Goal: Find contact information: Find contact information

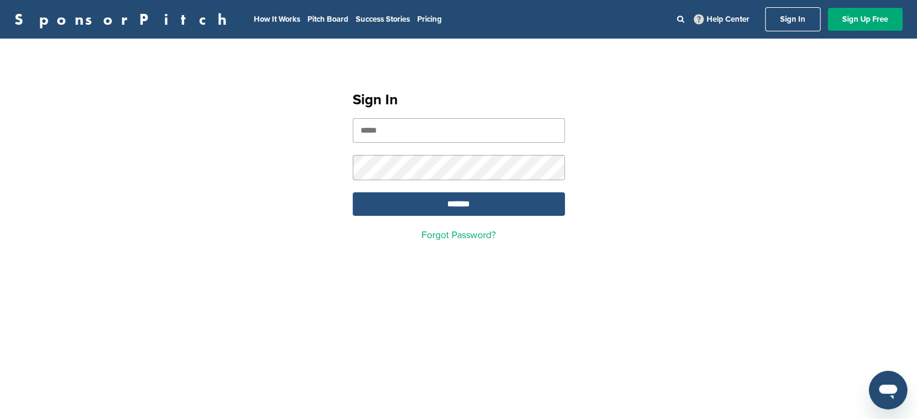
type input "**********"
click at [471, 204] on input "*******" at bounding box center [459, 204] width 212 height 24
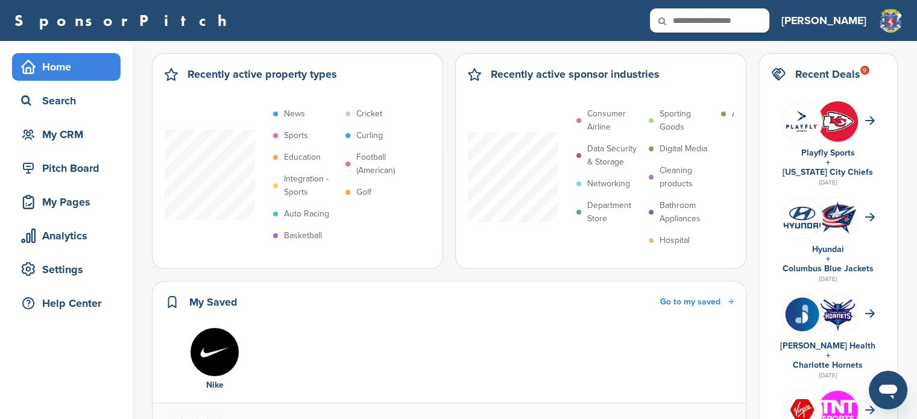
click at [767, 19] on input "text" at bounding box center [709, 20] width 119 height 24
type input "*******"
click at [691, 17] on icon at bounding box center [670, 20] width 41 height 25
drag, startPoint x: 735, startPoint y: 17, endPoint x: 689, endPoint y: 2, distance: 48.8
click at [689, 2] on div "SponsorPitch ******* Home Search My CRM Pitch Board My Pages Analytics Settings…" at bounding box center [458, 20] width 917 height 41
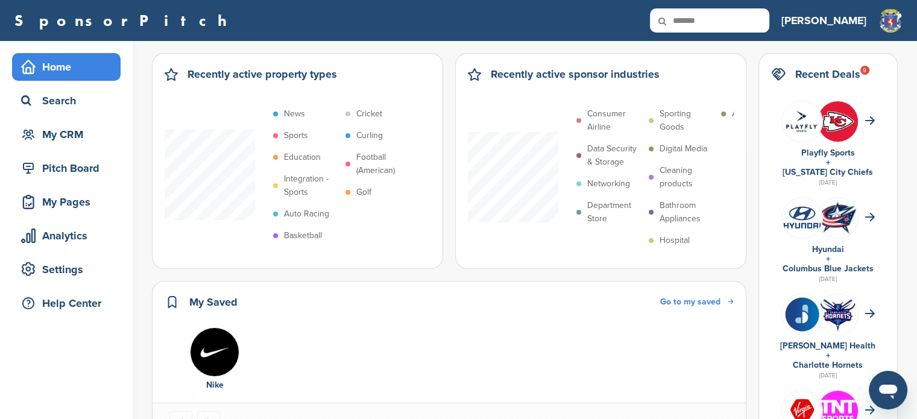
click at [691, 19] on icon at bounding box center [670, 20] width 41 height 25
click at [69, 93] on div "Search" at bounding box center [69, 101] width 102 height 22
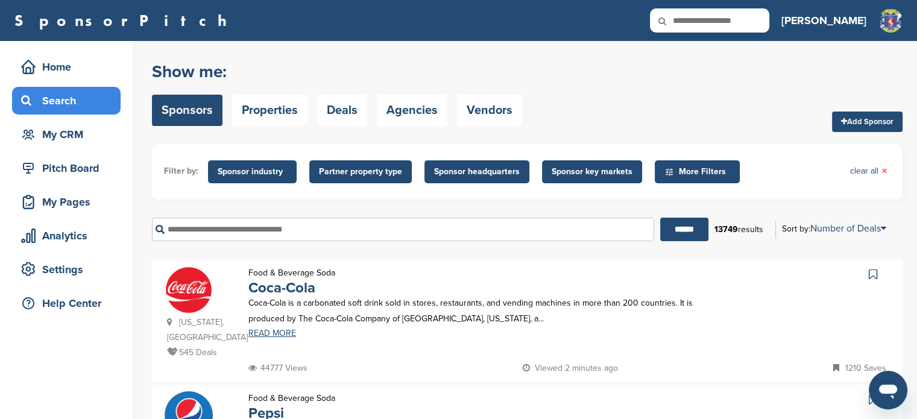
click at [301, 224] on input "text" at bounding box center [403, 230] width 502 height 24
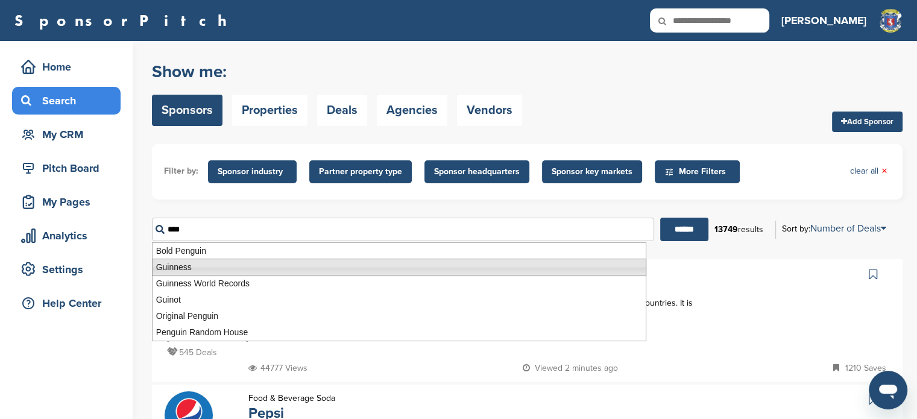
click at [209, 271] on li "Guinness" at bounding box center [399, 267] width 494 height 17
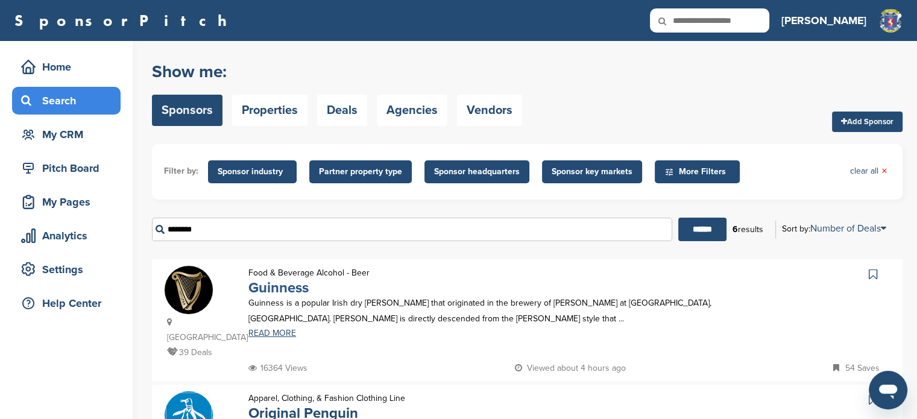
type input "********"
click at [293, 291] on link "Guinness" at bounding box center [278, 287] width 60 height 17
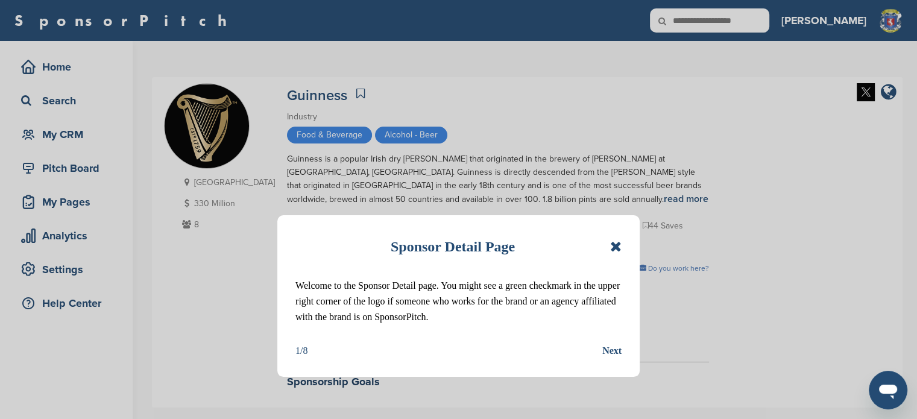
click at [615, 243] on icon at bounding box center [615, 246] width 11 height 14
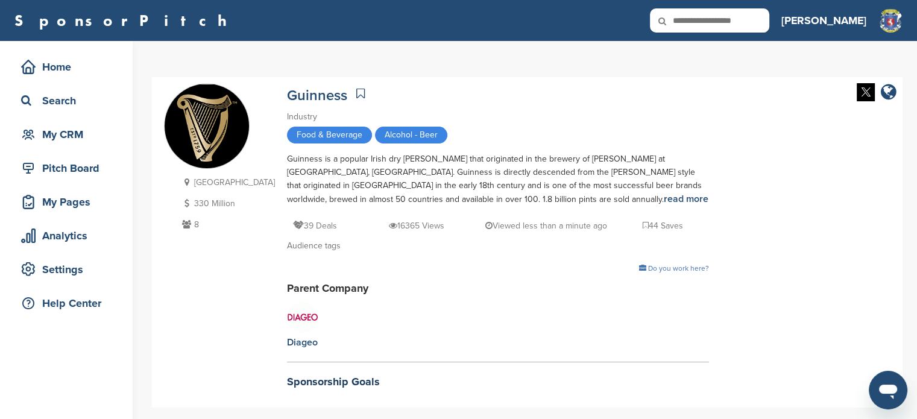
drag, startPoint x: 709, startPoint y: 218, endPoint x: 803, endPoint y: 280, distance: 112.7
click at [803, 280] on div "Ireland 330 Million 8 Guinness Industry Food & Beverage Alcohol - Beer Guinness…" at bounding box center [527, 242] width 726 height 318
click at [891, 170] on div "Ireland 330 Million 8 Guinness Industry Food & Beverage Alcohol - Beer Guinness…" at bounding box center [527, 242] width 750 height 330
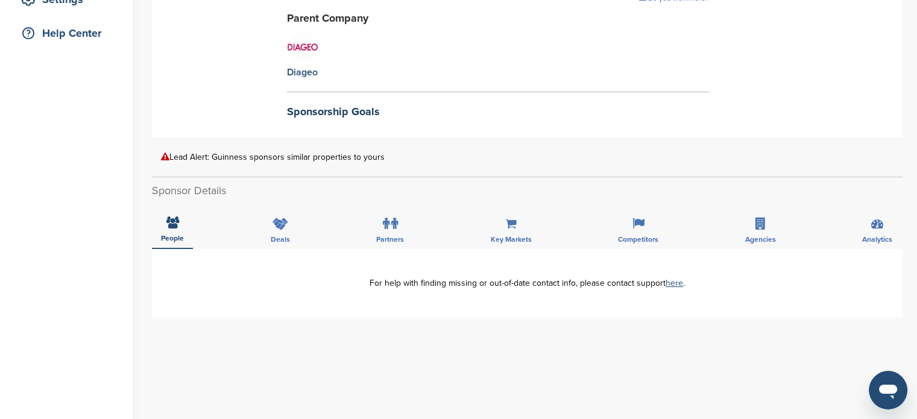
scroll to position [271, 0]
click at [269, 229] on div "Deals" at bounding box center [280, 225] width 37 height 45
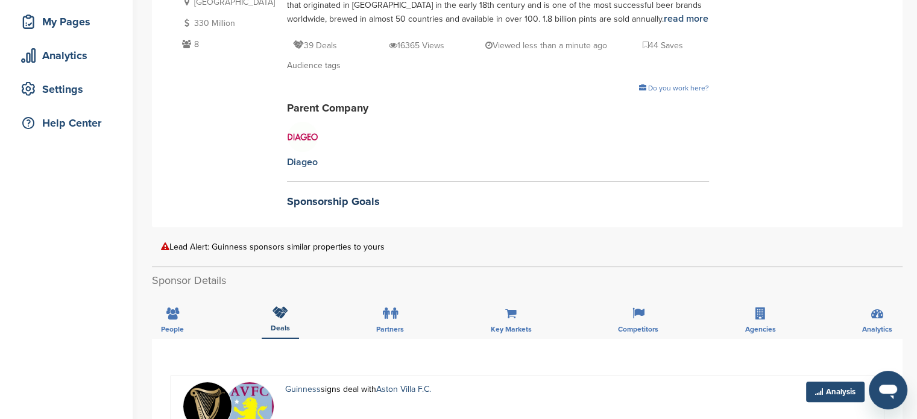
scroll to position [186, 0]
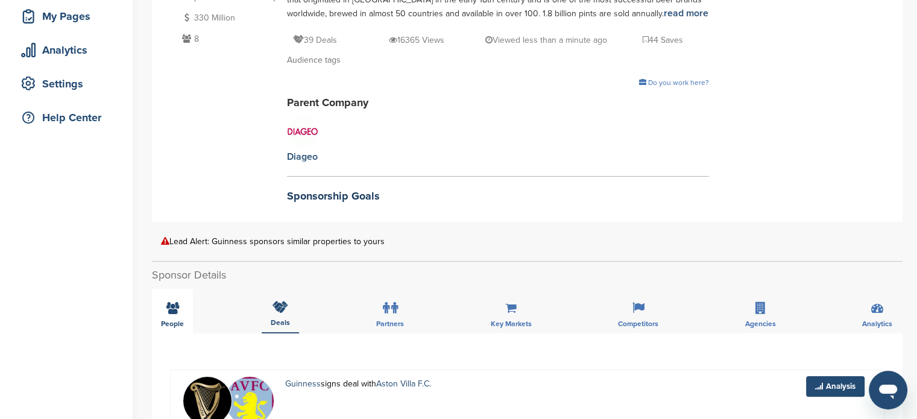
click at [166, 310] on icon at bounding box center [172, 308] width 13 height 12
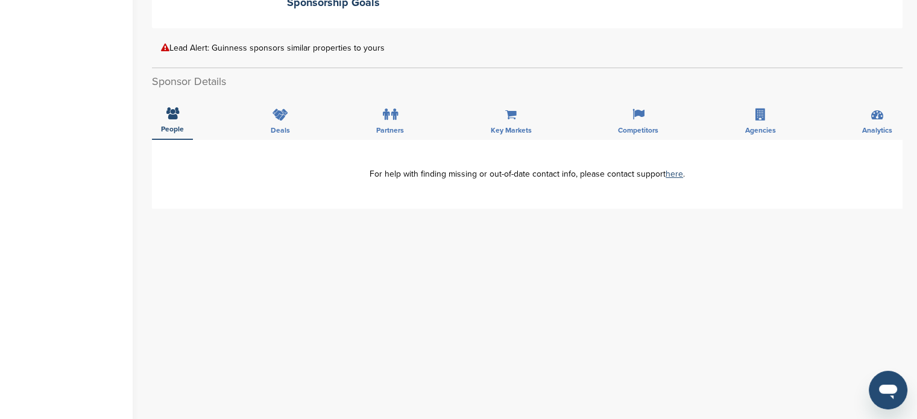
scroll to position [383, 0]
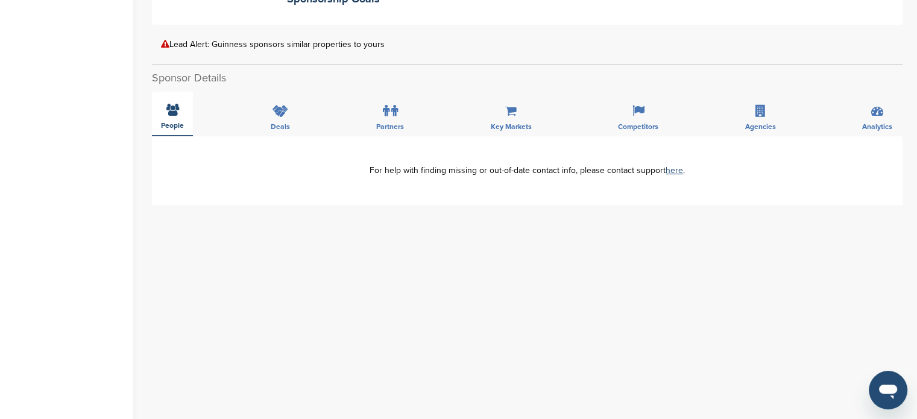
click at [178, 114] on div "People" at bounding box center [172, 114] width 41 height 45
click at [389, 115] on label at bounding box center [390, 111] width 15 height 24
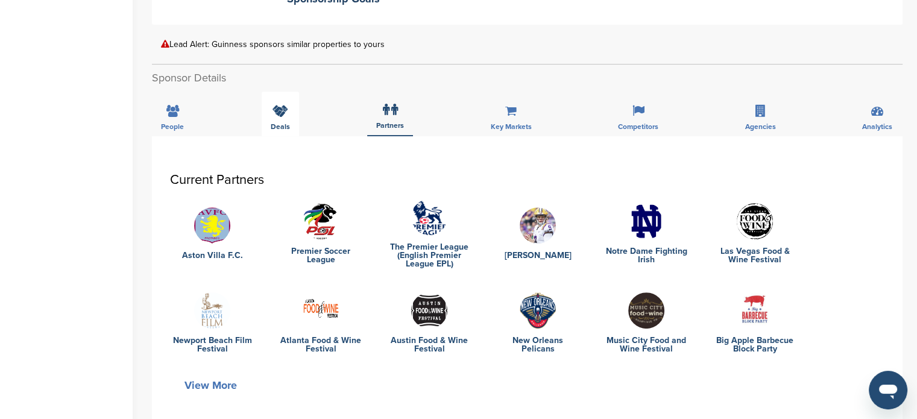
click at [283, 108] on icon at bounding box center [280, 111] width 16 height 12
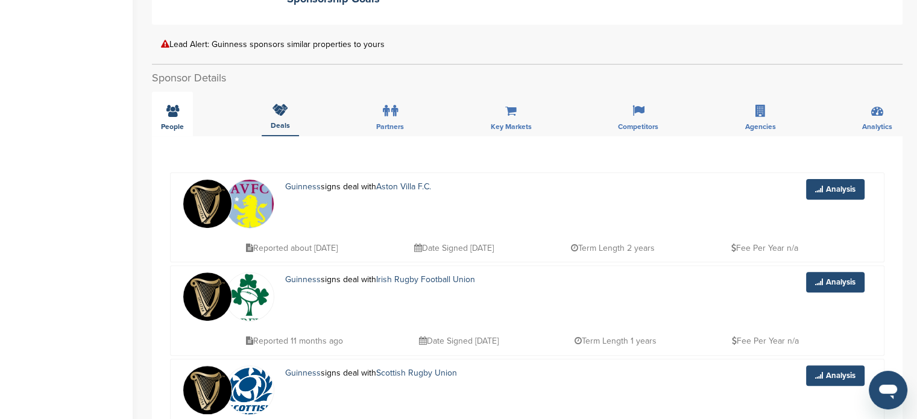
click at [169, 114] on icon at bounding box center [172, 111] width 13 height 12
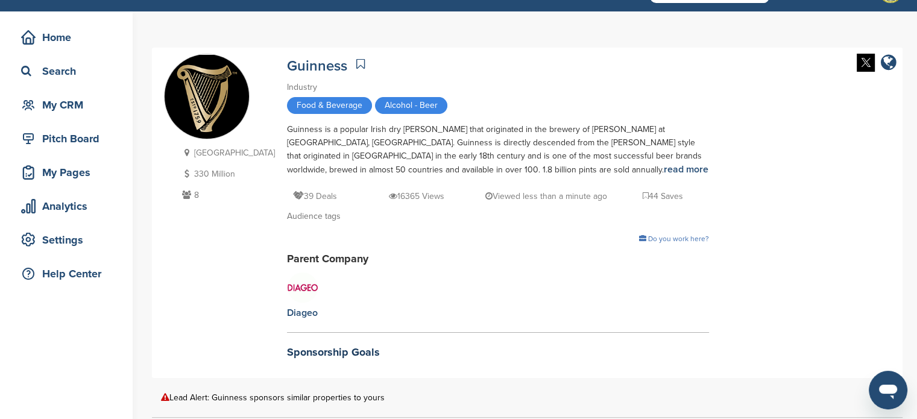
scroll to position [27, 0]
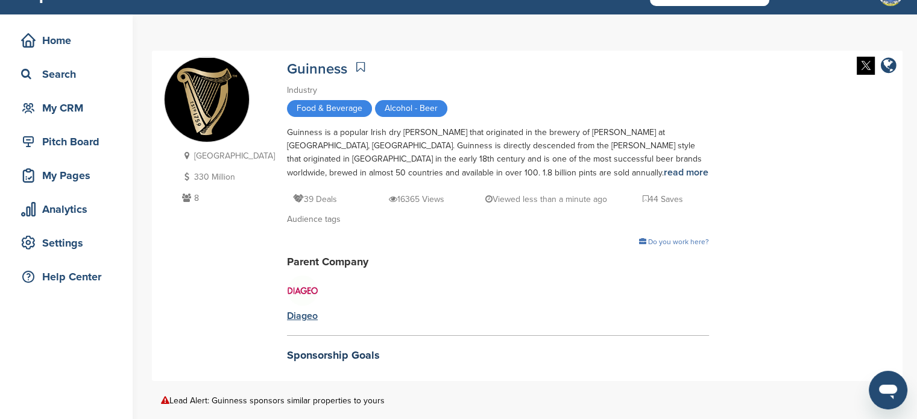
click at [287, 319] on div "Diageo" at bounding box center [302, 315] width 31 height 13
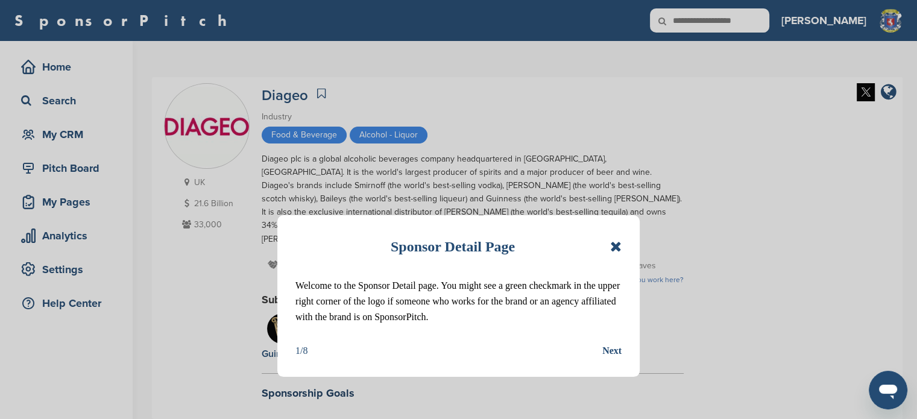
click at [617, 245] on icon at bounding box center [615, 246] width 11 height 14
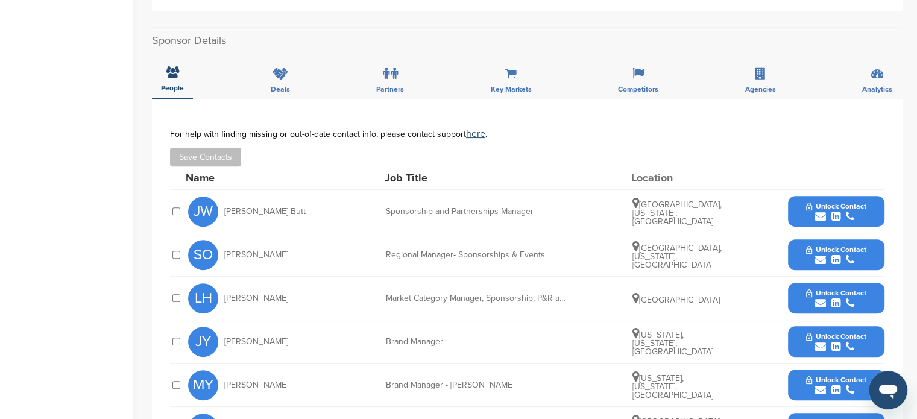
scroll to position [415, 0]
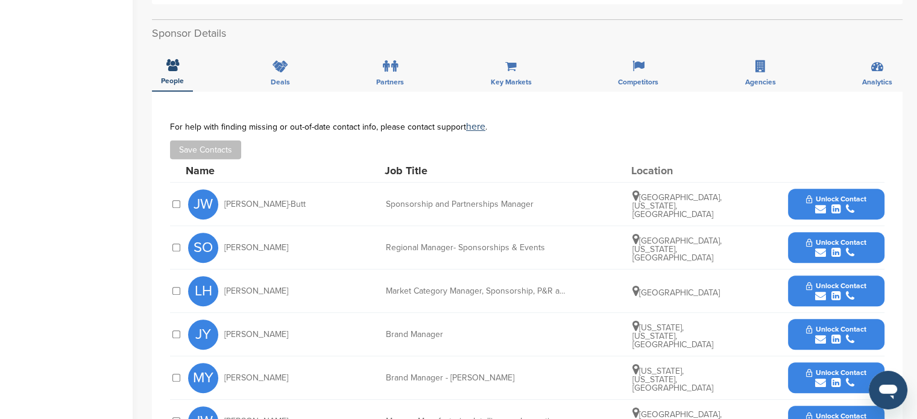
click at [820, 204] on icon "submit" at bounding box center [820, 209] width 11 height 11
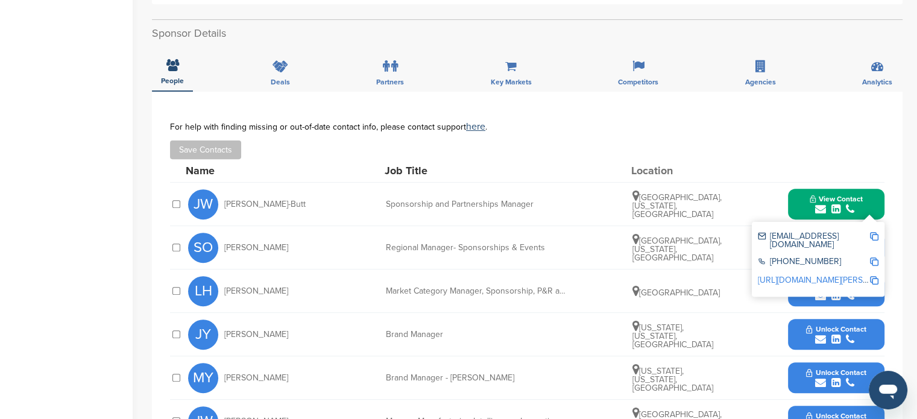
click at [877, 222] on div "[EMAIL_ADDRESS][DOMAIN_NAME] [PHONE_NUMBER] [URL][DOMAIN_NAME][PERSON_NAME]" at bounding box center [818, 259] width 133 height 75
click at [875, 232] on img at bounding box center [874, 236] width 8 height 8
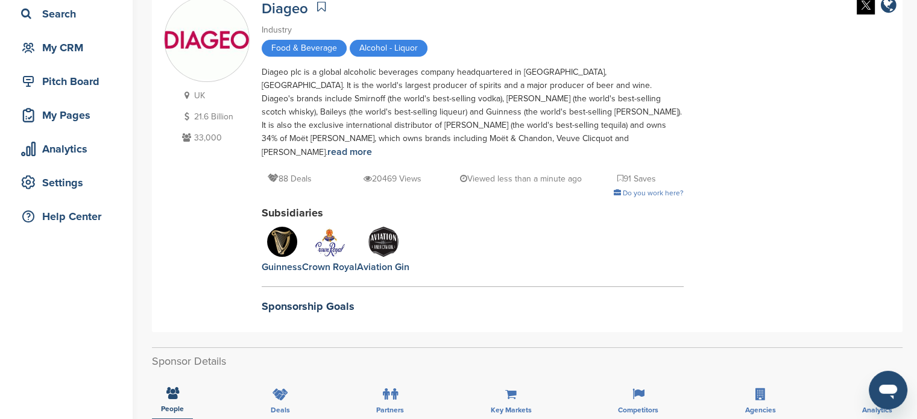
scroll to position [27, 0]
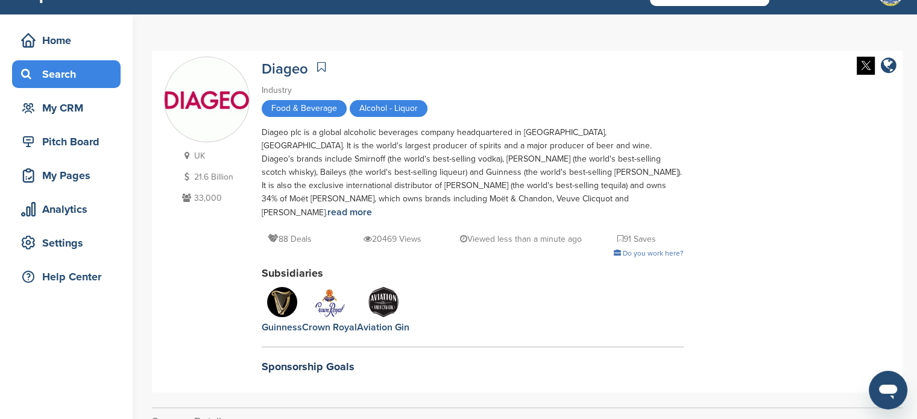
click at [91, 74] on div "Search" at bounding box center [69, 74] width 102 height 22
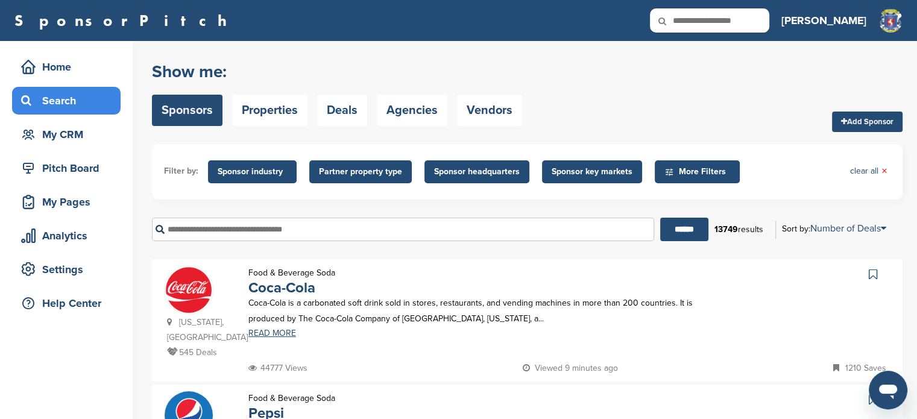
click at [192, 228] on input "text" at bounding box center [403, 230] width 502 height 24
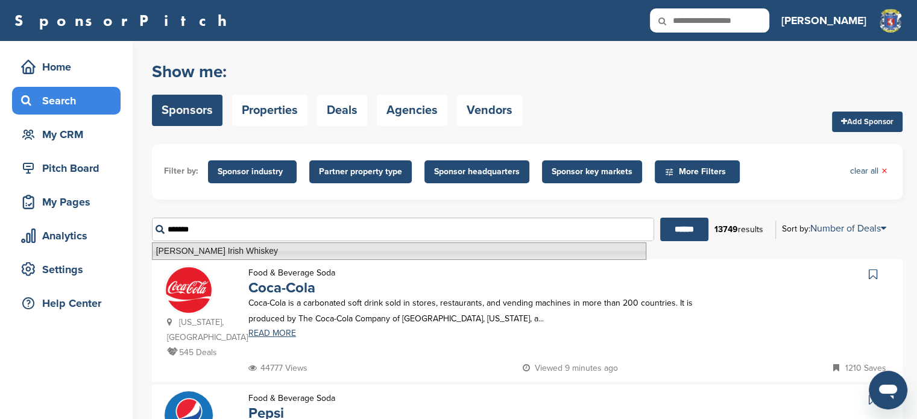
click at [206, 253] on li "Jameson Irish Whiskey" at bounding box center [399, 250] width 494 height 17
type input "**********"
